Goal: Entertainment & Leisure: Consume media (video, audio)

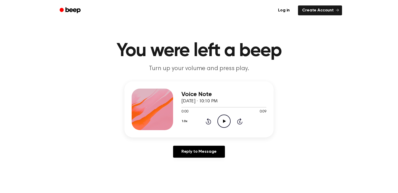
click at [221, 123] on icon "Play Audio" at bounding box center [224, 120] width 13 height 13
click at [225, 121] on icon at bounding box center [224, 120] width 3 height 3
click at [224, 121] on icon at bounding box center [224, 120] width 3 height 3
click at [224, 123] on icon "Play Audio" at bounding box center [224, 120] width 13 height 13
click at [220, 121] on icon "Play Audio" at bounding box center [224, 120] width 13 height 13
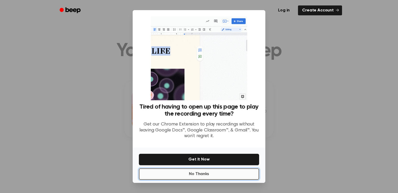
click at [193, 173] on button "No Thanks" at bounding box center [199, 173] width 120 height 11
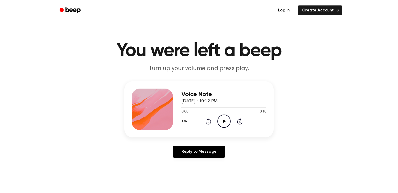
click at [223, 122] on icon at bounding box center [224, 120] width 3 height 3
click at [223, 121] on icon "Play Audio" at bounding box center [224, 120] width 13 height 13
click at [223, 122] on icon at bounding box center [224, 120] width 3 height 3
click at [226, 123] on icon "Play Audio" at bounding box center [224, 120] width 13 height 13
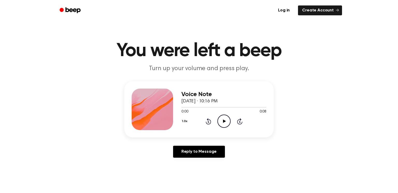
click at [225, 117] on icon "Play Audio" at bounding box center [224, 120] width 13 height 13
click at [219, 119] on icon "Play Audio" at bounding box center [224, 120] width 13 height 13
click at [222, 120] on icon "Play Audio" at bounding box center [224, 120] width 13 height 13
click at [223, 121] on icon at bounding box center [224, 120] width 3 height 3
click at [219, 119] on icon "Play Audio" at bounding box center [224, 120] width 13 height 13
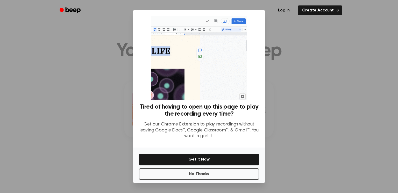
click at [203, 165] on div "No Thanks Get It Now" at bounding box center [199, 164] width 133 height 35
click at [206, 171] on button "No Thanks" at bounding box center [199, 173] width 120 height 11
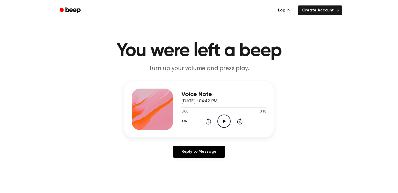
click at [221, 121] on icon "Play Audio" at bounding box center [224, 120] width 13 height 13
click at [220, 116] on circle at bounding box center [224, 121] width 13 height 13
click at [224, 117] on icon "Play Audio" at bounding box center [224, 120] width 13 height 13
click at [220, 120] on icon "Play Audio" at bounding box center [224, 120] width 13 height 13
click at [222, 121] on icon "Play Audio" at bounding box center [224, 120] width 13 height 13
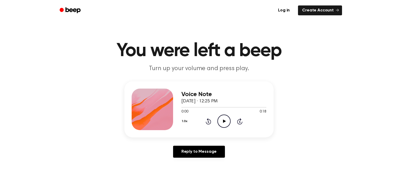
click at [225, 125] on icon "Play Audio" at bounding box center [224, 120] width 13 height 13
click at [223, 119] on icon "Play Audio" at bounding box center [224, 120] width 13 height 13
click at [224, 119] on icon "Play Audio" at bounding box center [224, 120] width 13 height 13
drag, startPoint x: 224, startPoint y: 117, endPoint x: 229, endPoint y: 102, distance: 15.8
click at [225, 118] on icon "Play Audio" at bounding box center [224, 120] width 13 height 13
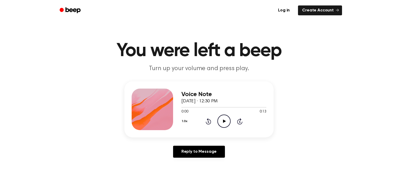
click at [229, 120] on icon "Play Audio" at bounding box center [224, 120] width 13 height 13
click at [227, 121] on icon "Play Audio" at bounding box center [224, 120] width 13 height 13
click at [221, 116] on icon "Play Audio" at bounding box center [224, 120] width 13 height 13
click at [226, 124] on icon "Play Audio" at bounding box center [224, 120] width 13 height 13
click at [227, 119] on icon "Play Audio" at bounding box center [224, 120] width 13 height 13
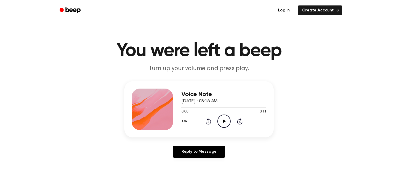
click at [216, 116] on div "1.0x Rewind 5 seconds Play Audio Skip 5 seconds" at bounding box center [223, 120] width 85 height 13
click at [220, 116] on icon "Play Audio" at bounding box center [224, 120] width 13 height 13
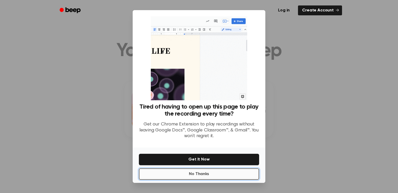
click at [228, 169] on button "No Thanks" at bounding box center [199, 173] width 120 height 11
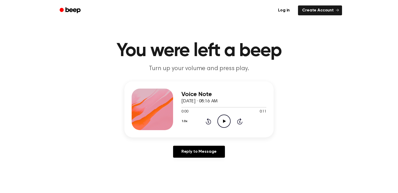
click at [222, 121] on icon "Play Audio" at bounding box center [224, 120] width 13 height 13
click at [221, 122] on icon "Play Audio" at bounding box center [224, 120] width 13 height 13
click at [221, 120] on icon "Play Audio" at bounding box center [224, 120] width 13 height 13
click at [226, 119] on icon "Play Audio" at bounding box center [224, 120] width 13 height 13
click at [222, 117] on icon "Play Audio" at bounding box center [224, 120] width 13 height 13
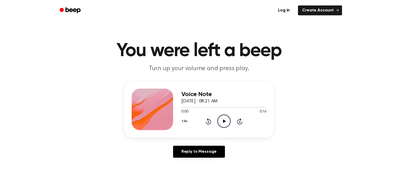
click at [225, 118] on icon "Play Audio" at bounding box center [224, 120] width 13 height 13
click at [221, 122] on icon "Play Audio" at bounding box center [224, 120] width 13 height 13
click at [222, 125] on icon "Play Audio" at bounding box center [224, 120] width 13 height 13
